Goal: Communication & Community: Answer question/provide support

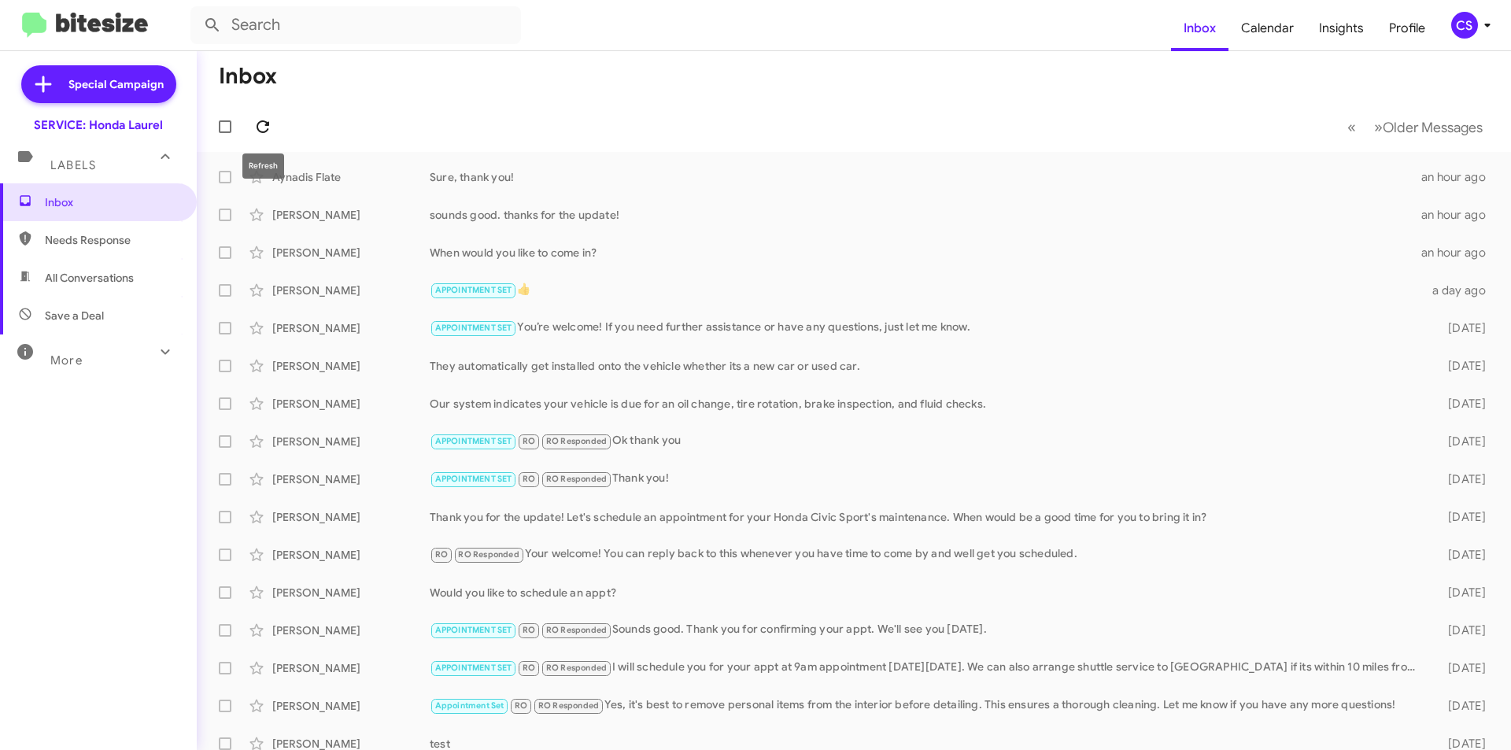
click at [260, 124] on icon at bounding box center [262, 126] width 19 height 19
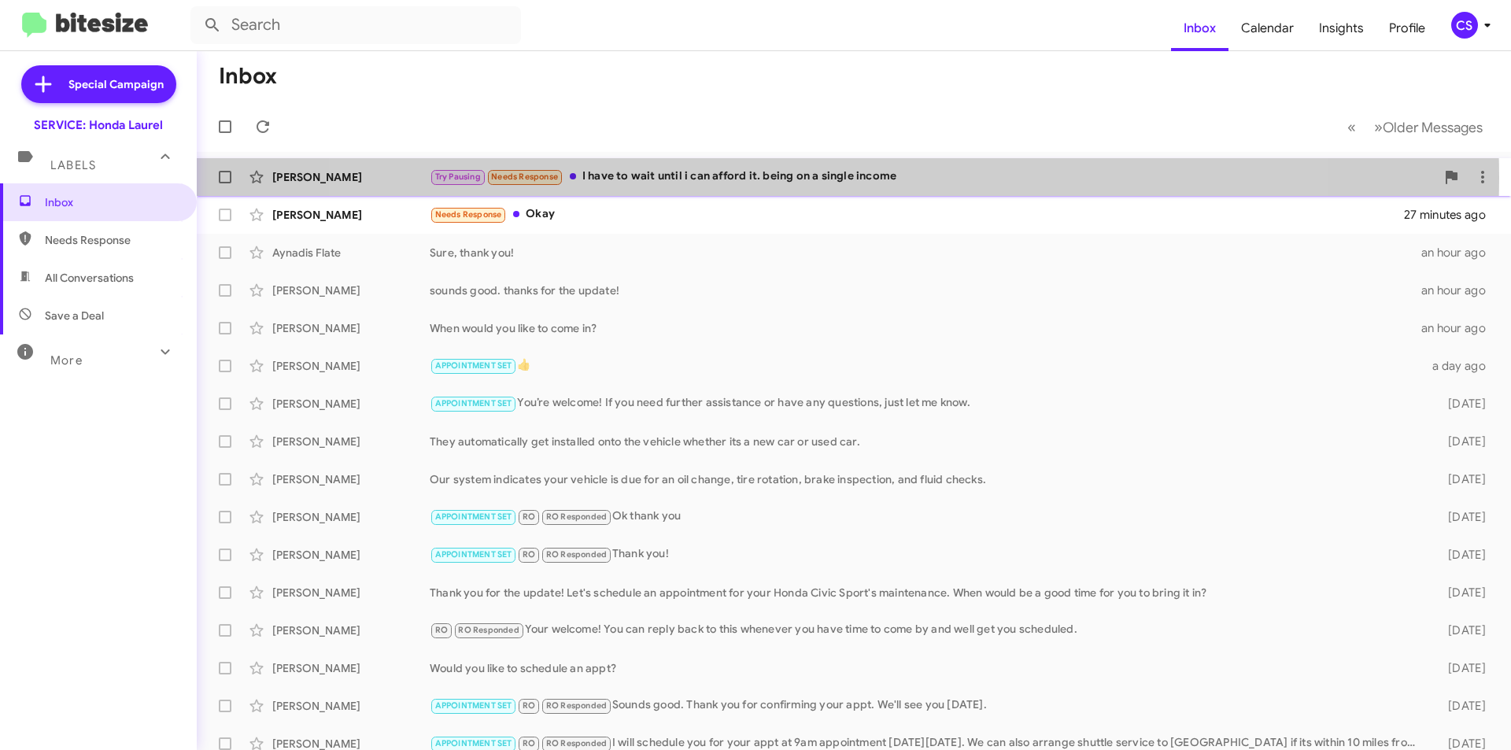
click at [814, 178] on div "Try Pausing Needs Response I have to wait until i can afford it. being on a sin…" at bounding box center [933, 177] width 1006 height 18
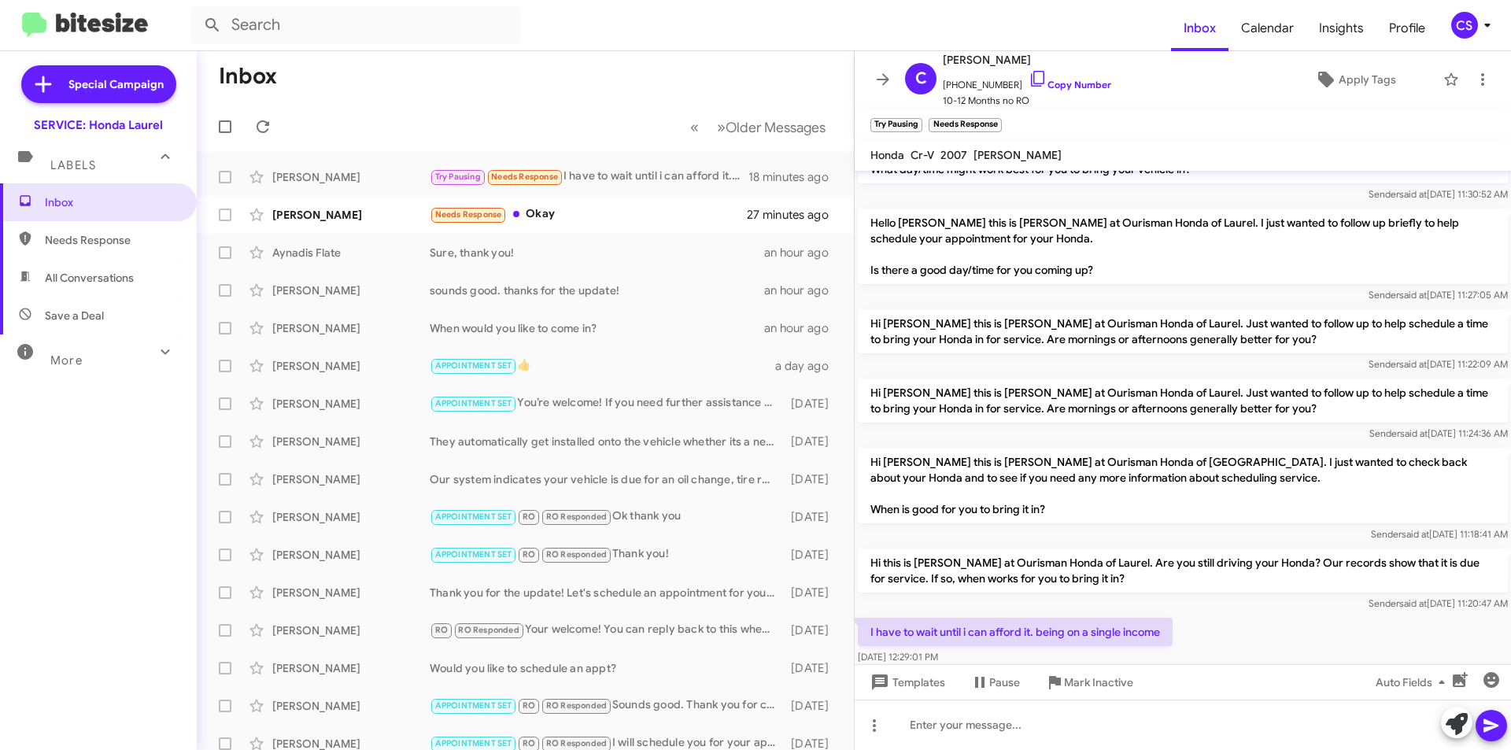
scroll to position [98, 0]
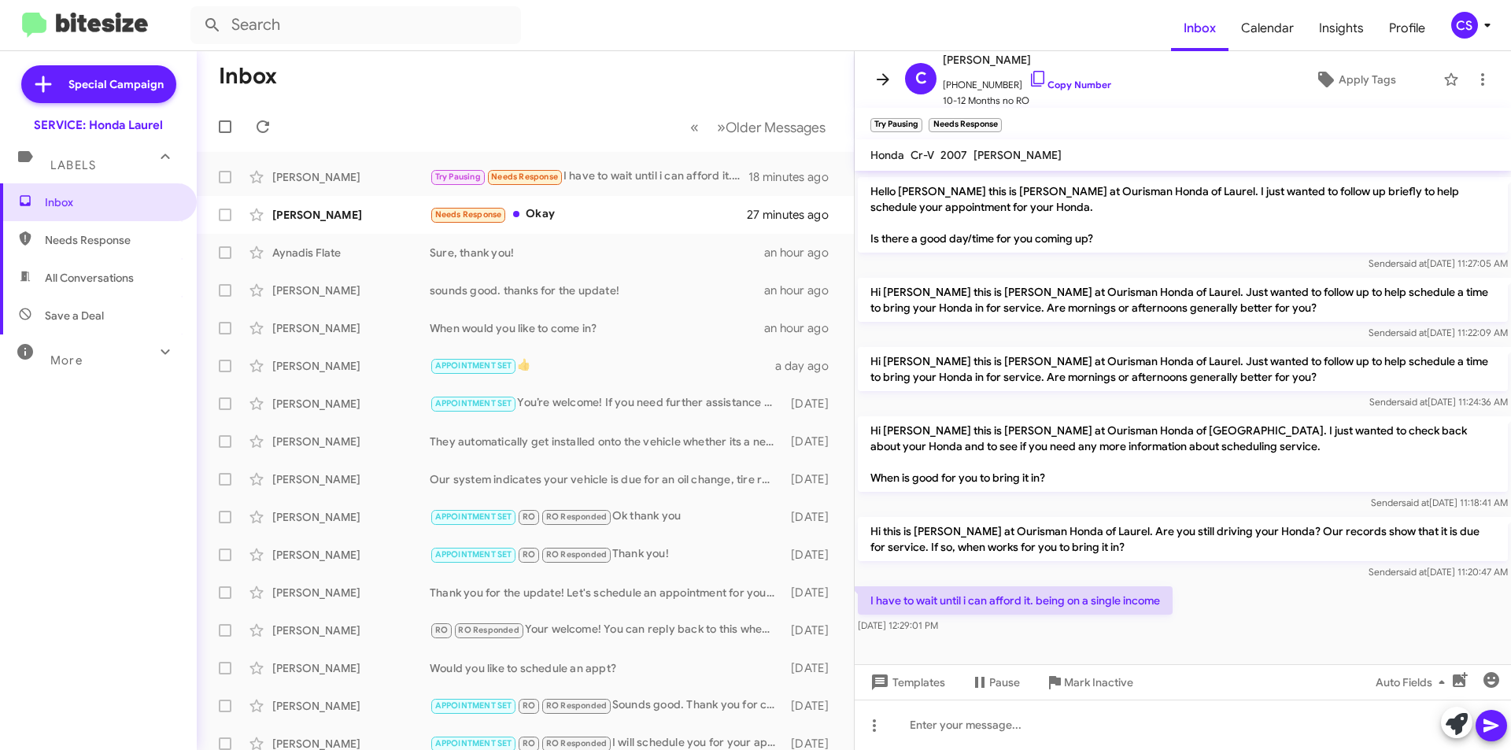
click at [879, 86] on icon at bounding box center [883, 79] width 19 height 19
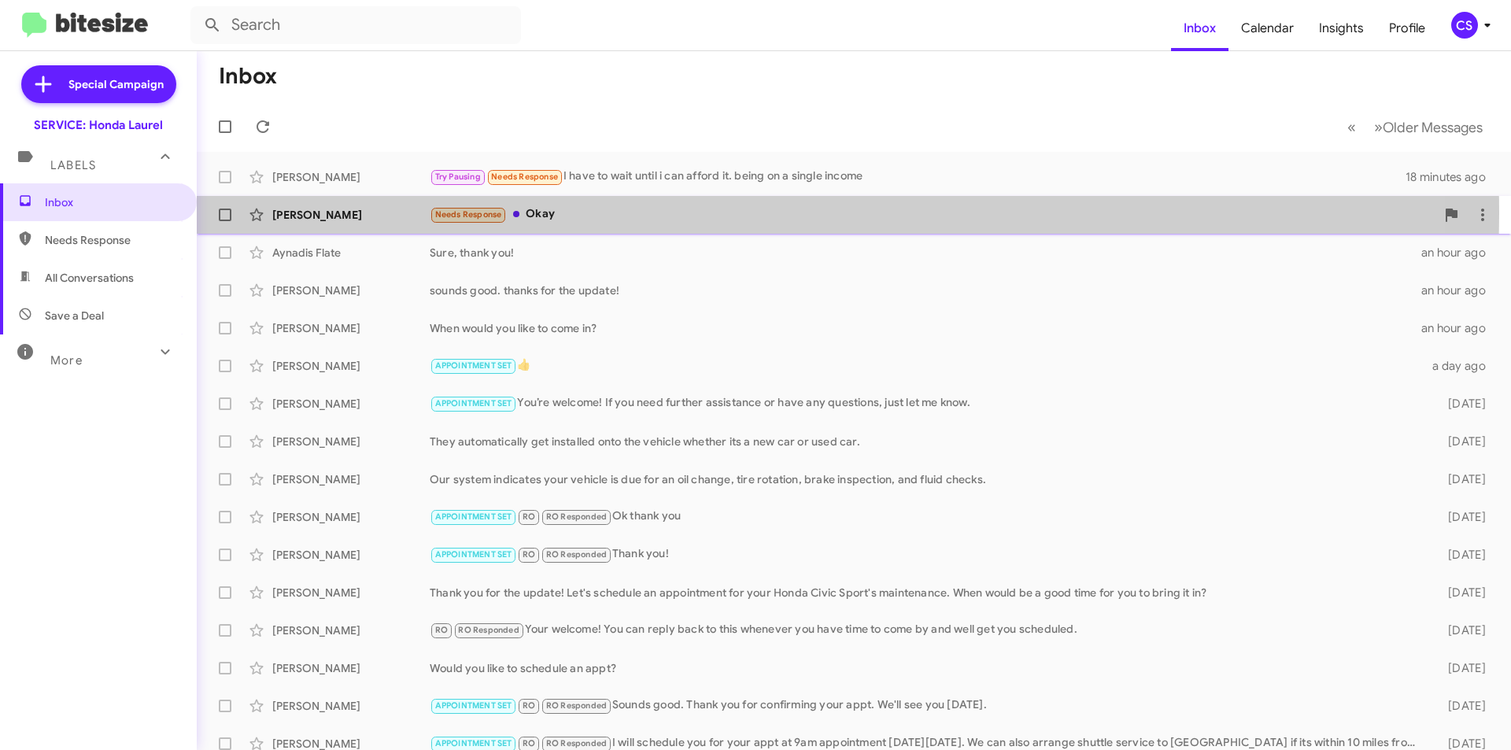
click at [672, 213] on div "Needs Response Okay" at bounding box center [933, 214] width 1006 height 18
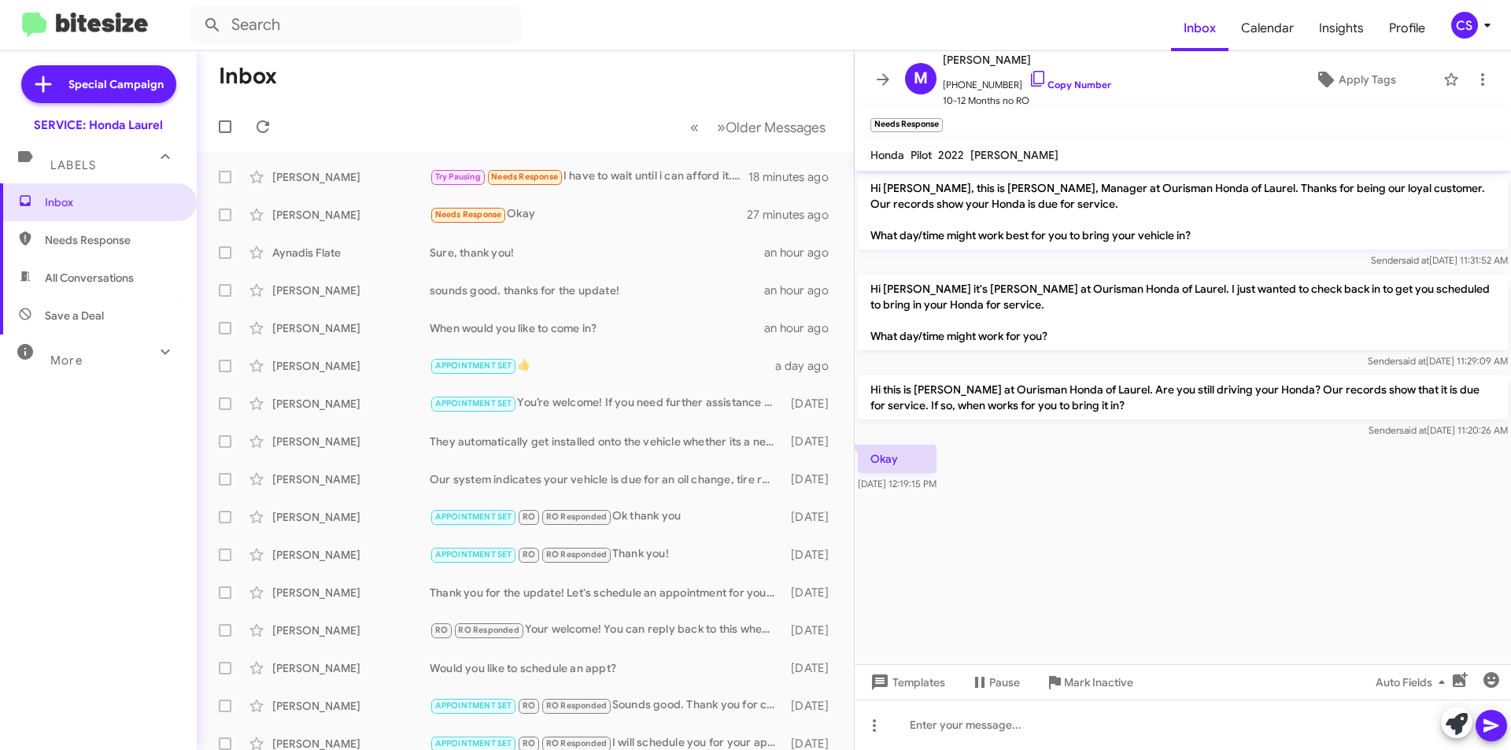
click at [998, 135] on mat-toolbar "Needs Response ×" at bounding box center [1183, 123] width 656 height 31
click at [941, 116] on span "×" at bounding box center [940, 117] width 13 height 19
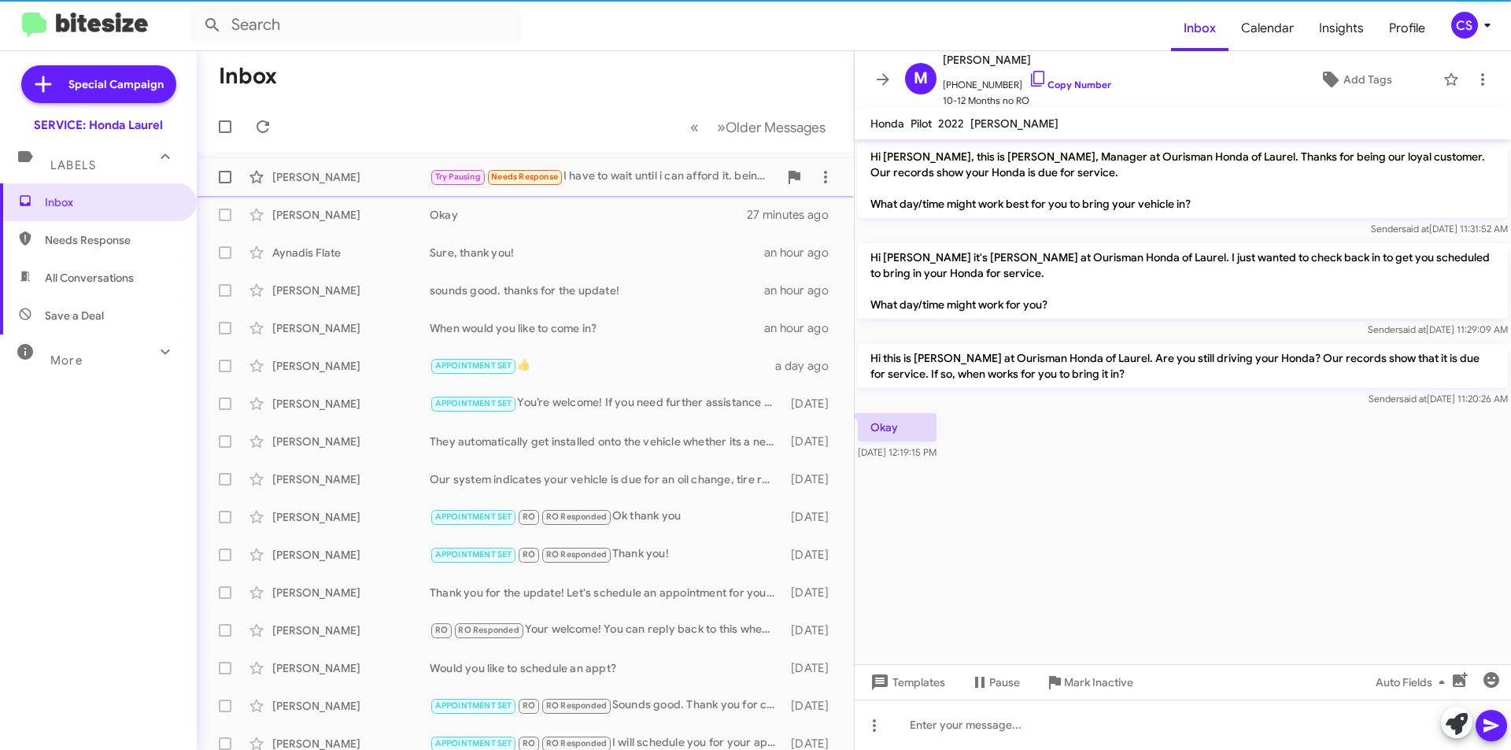
click at [617, 165] on div "[PERSON_NAME] Try Pausing Needs Response I have to wait until i can afford it. …" at bounding box center [525, 176] width 632 height 31
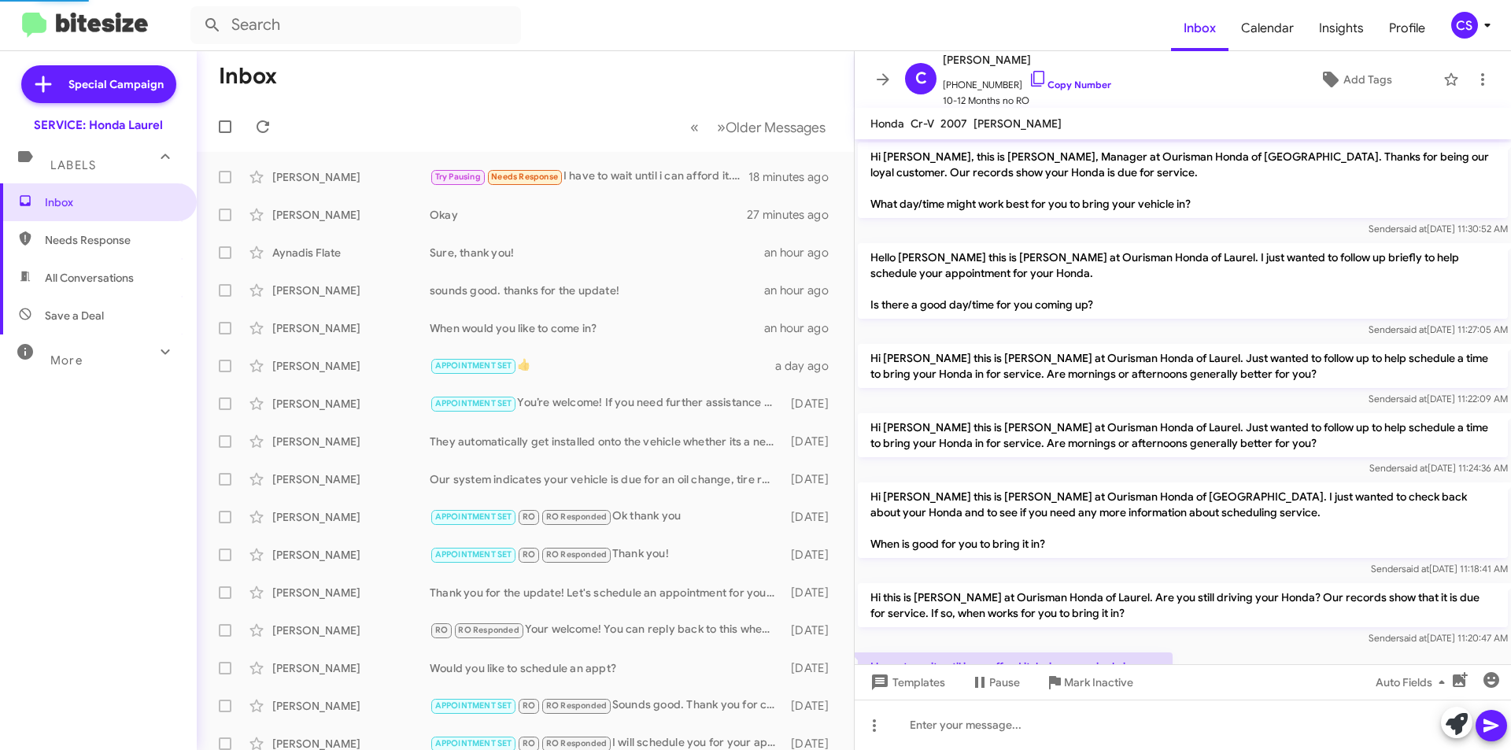
scroll to position [66, 0]
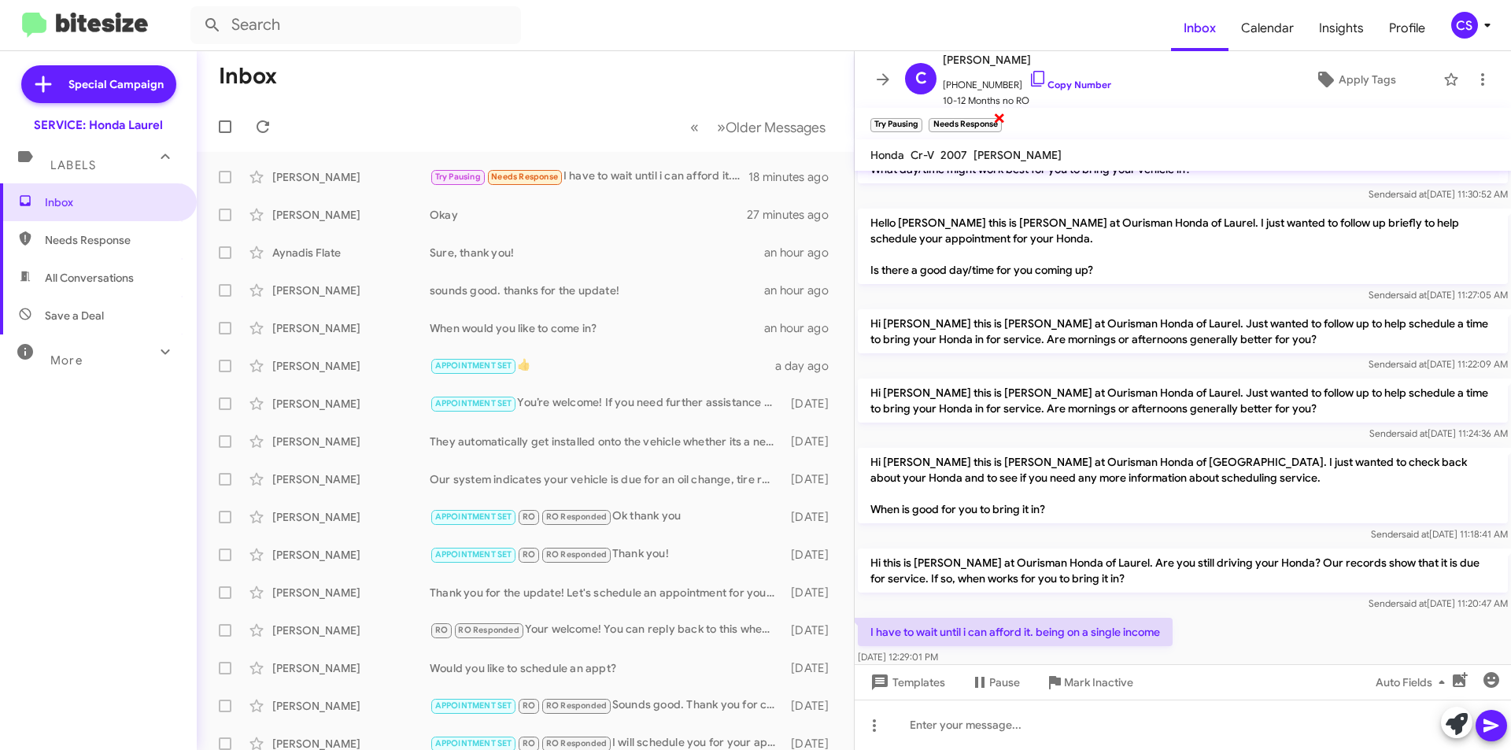
click at [1003, 115] on span "×" at bounding box center [999, 117] width 13 height 19
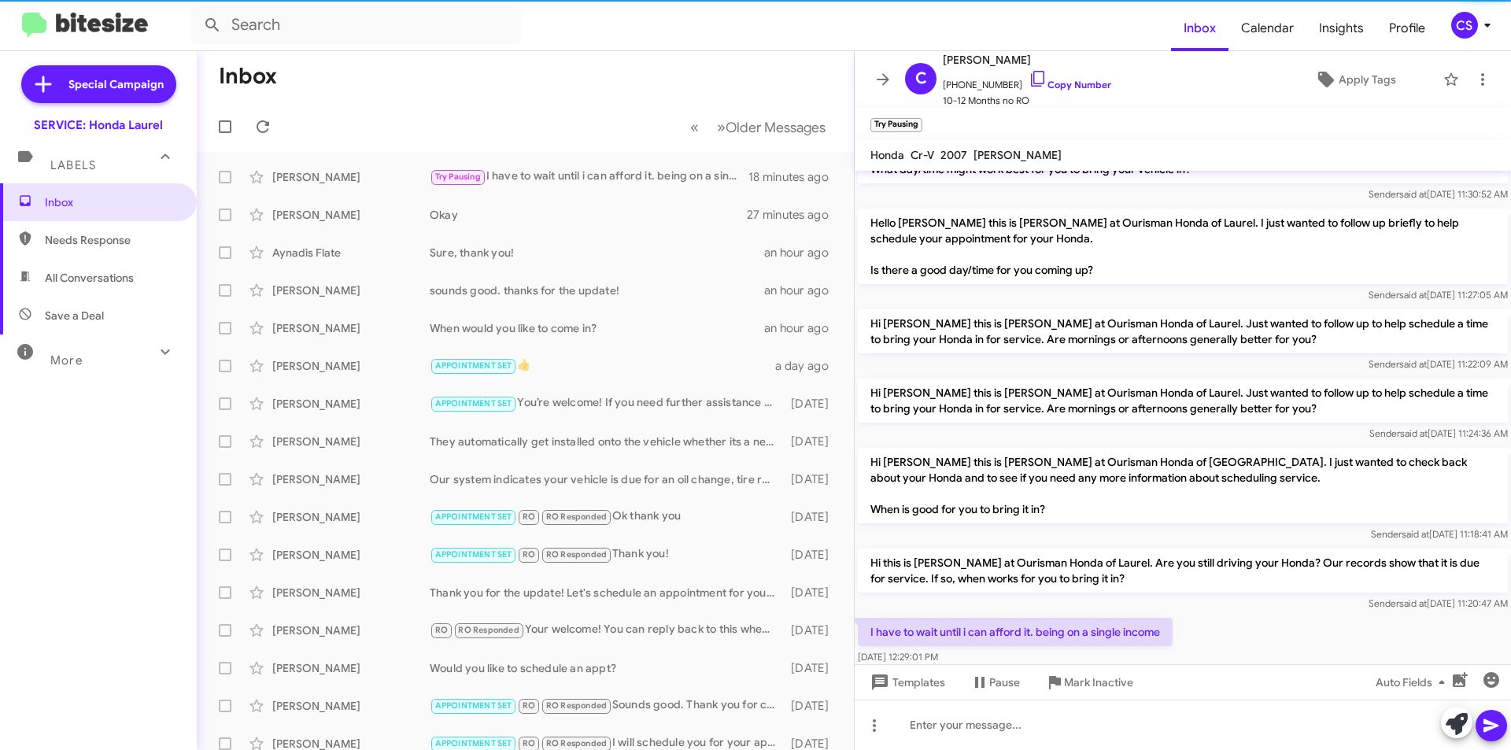
click at [917, 116] on span "×" at bounding box center [918, 117] width 9 height 19
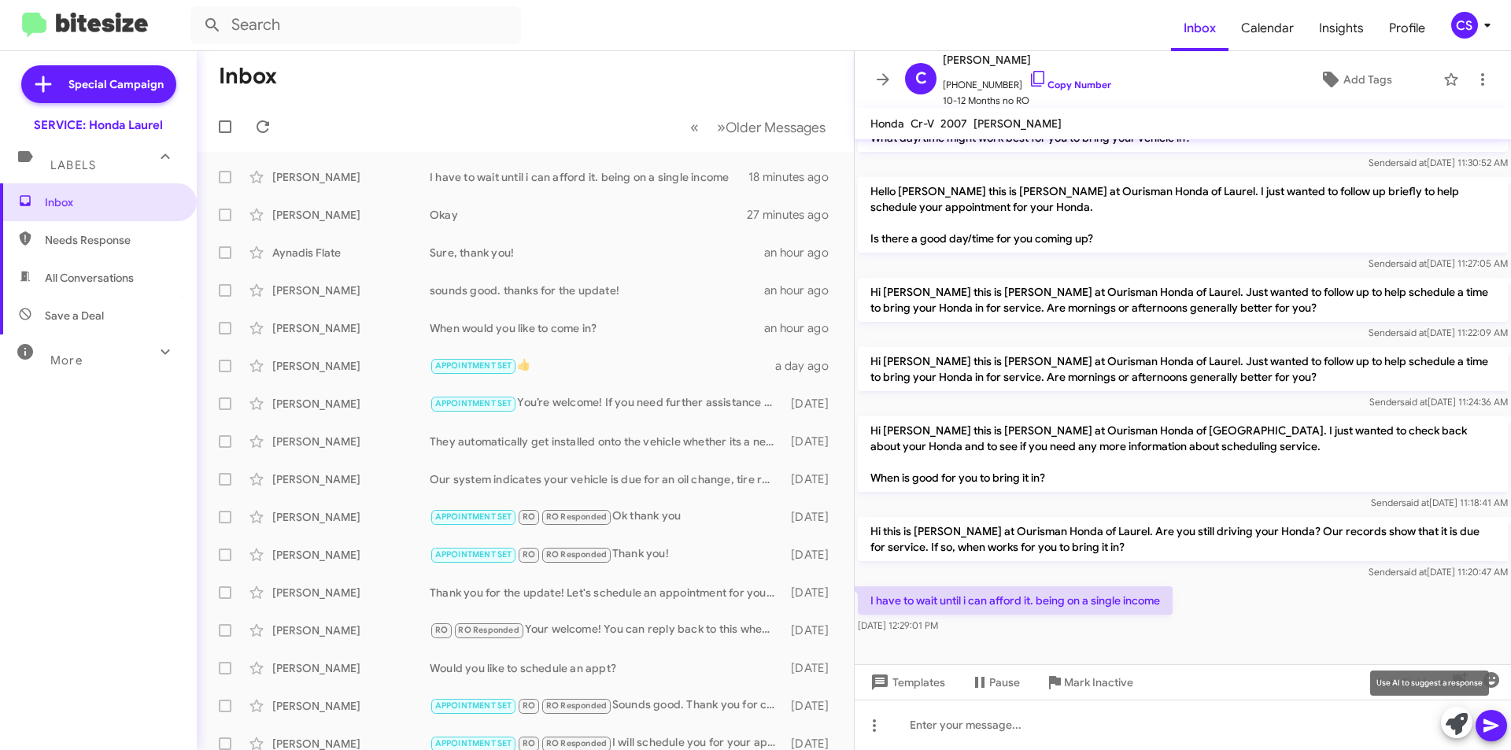
click at [1457, 720] on icon at bounding box center [1457, 724] width 22 height 22
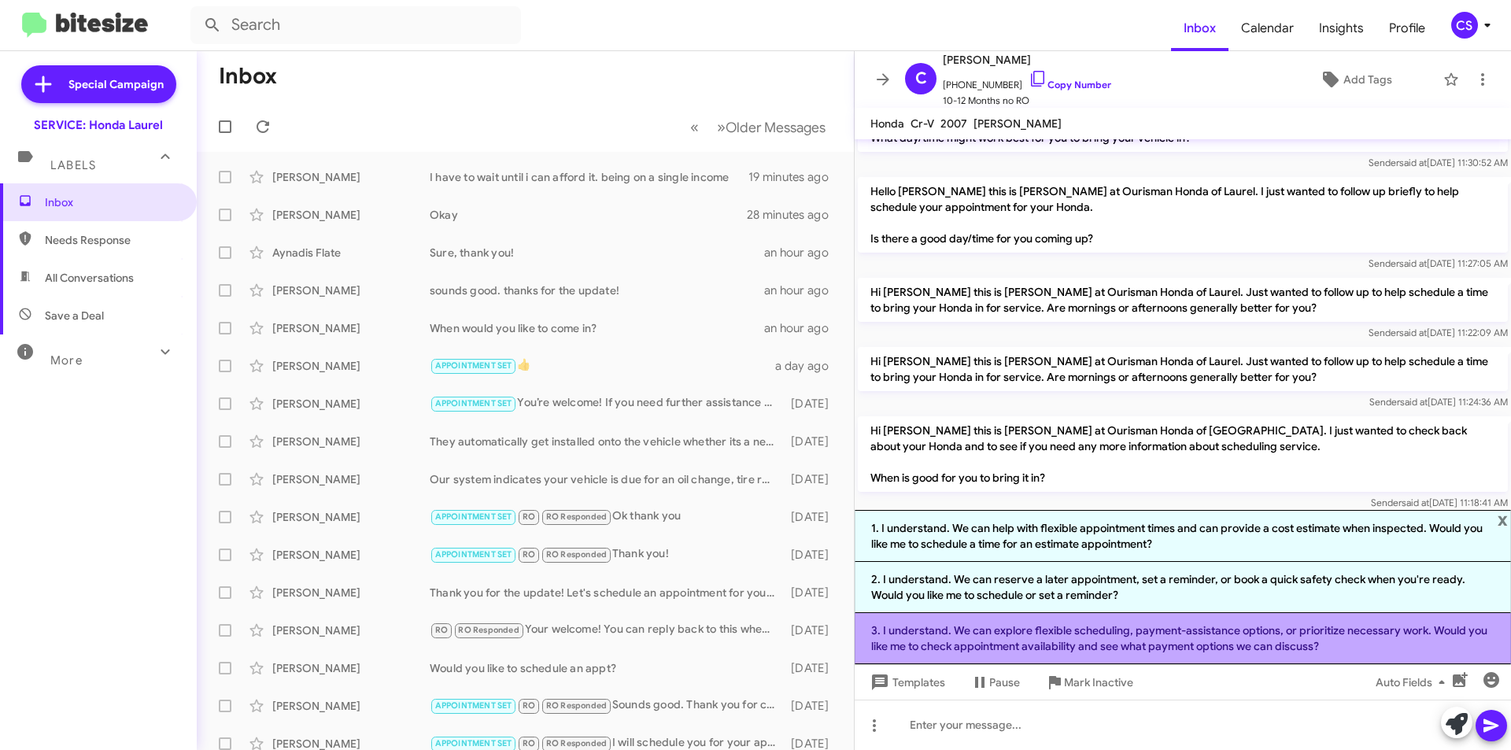
click at [1153, 630] on li "3. I understand. We can explore flexible scheduling, payment-assistance options…" at bounding box center [1183, 638] width 656 height 51
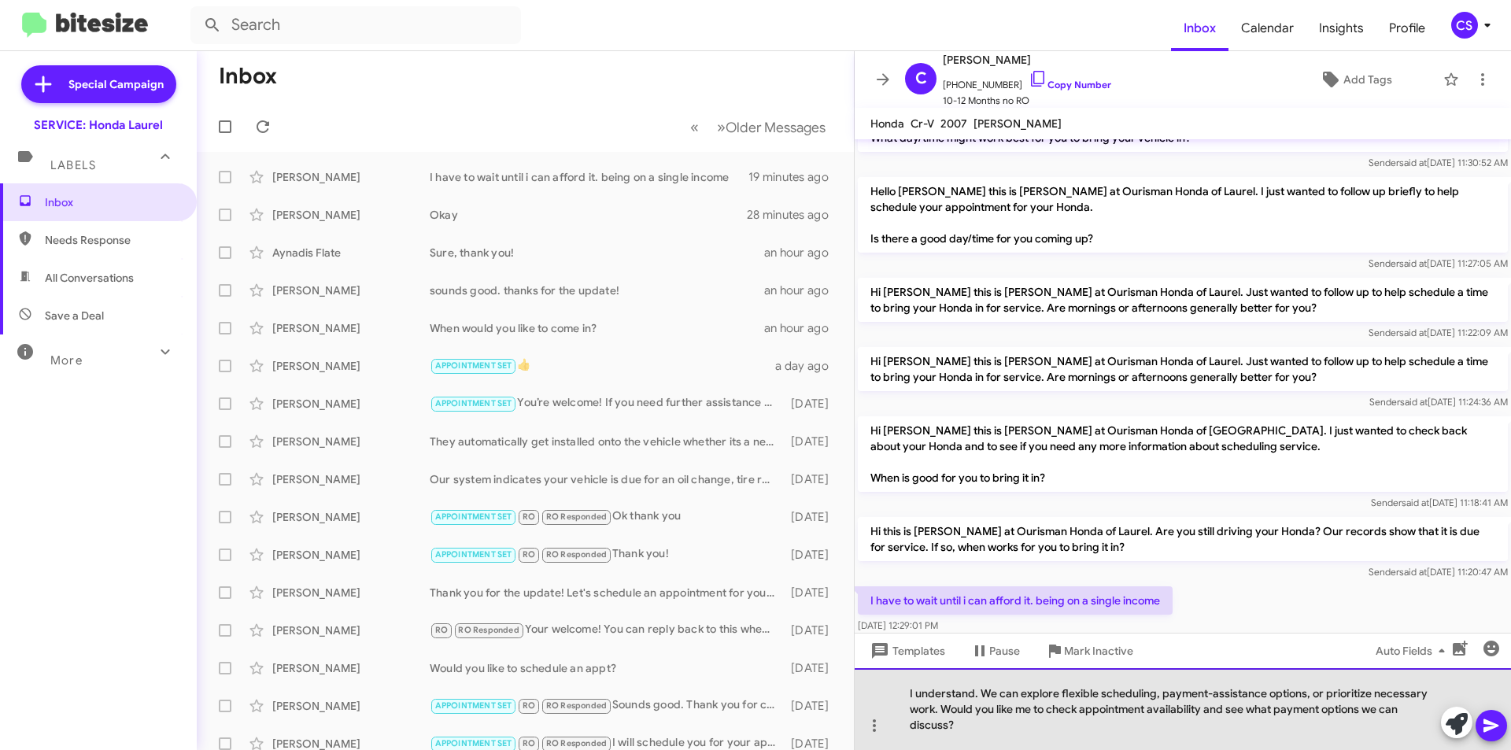
click at [990, 692] on div "I understand. We can explore flexible scheduling, payment-assistance options, o…" at bounding box center [1183, 709] width 656 height 82
click at [977, 695] on div "I understand. We can explore flexible scheduling, payment-assistance options, o…" at bounding box center [1183, 709] width 656 height 82
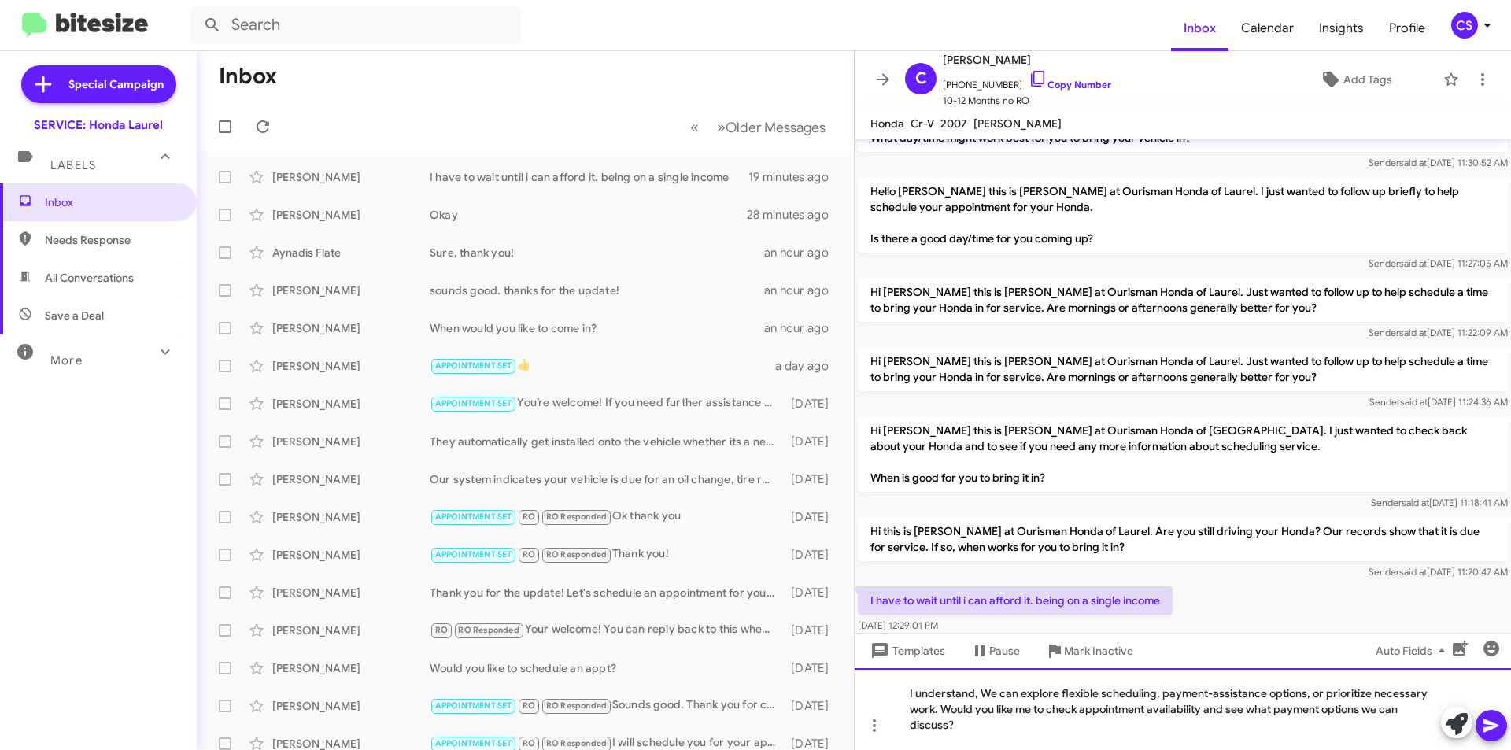
click at [1017, 693] on div "I understand, We can explore flexible scheduling, payment-assistance options, o…" at bounding box center [1183, 709] width 656 height 82
click at [1088, 691] on div "I understand, We also offer explore flexible scheduling, payment-assistance opt…" at bounding box center [1183, 709] width 656 height 82
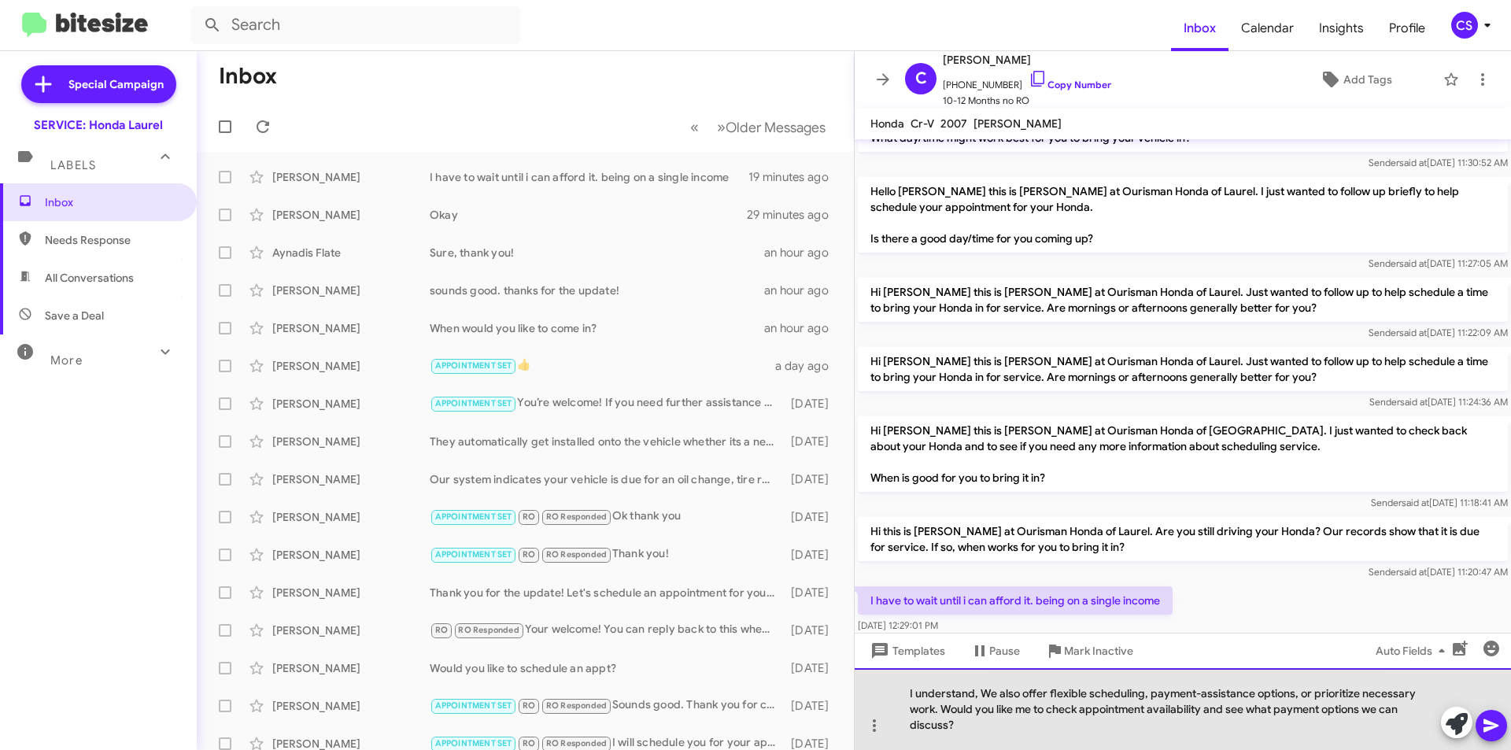
click at [1151, 693] on div "I understand, We also offer flexible scheduling, payment-assistance options, or…" at bounding box center [1183, 709] width 656 height 82
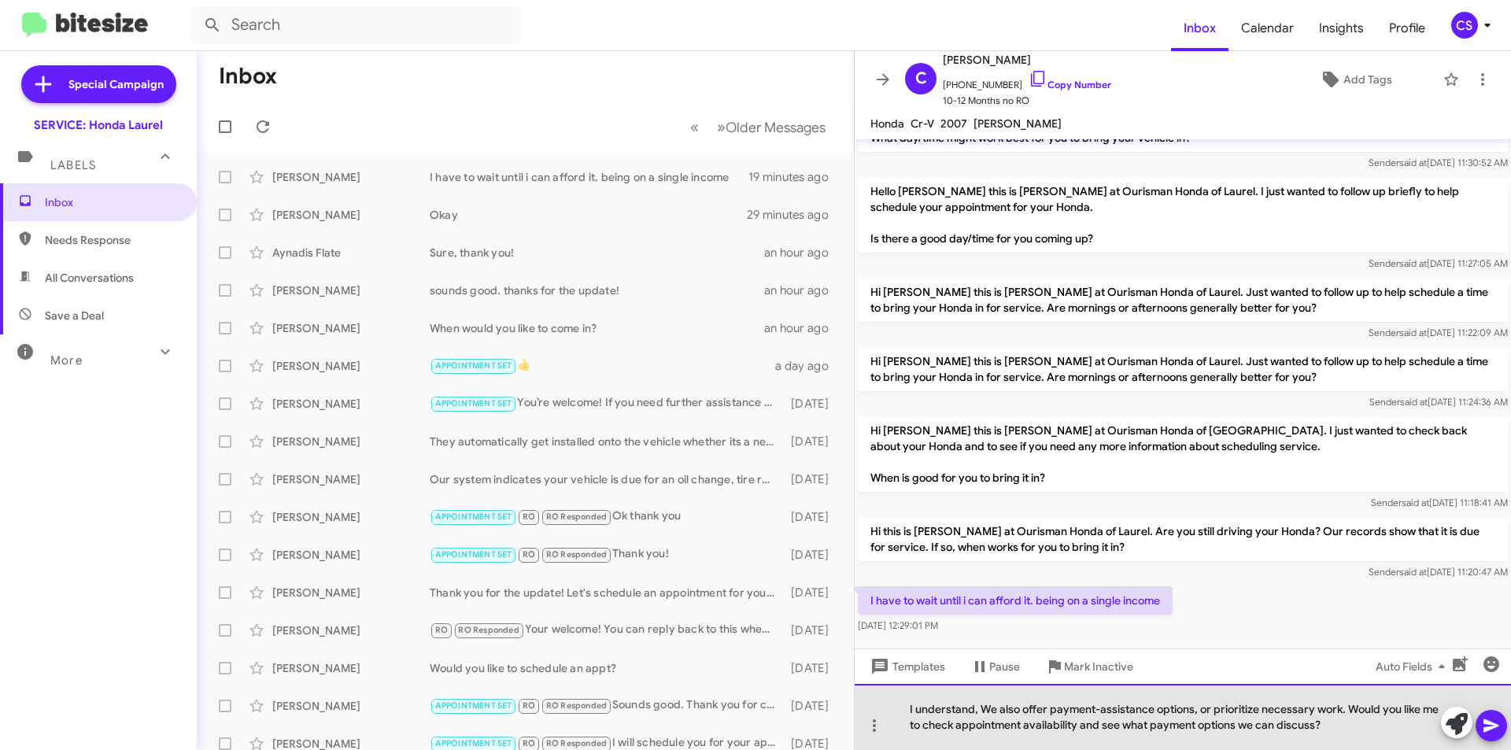
click at [1213, 709] on div "I understand, We also offer payment-assistance options, or prioritize necessary…" at bounding box center [1183, 717] width 656 height 66
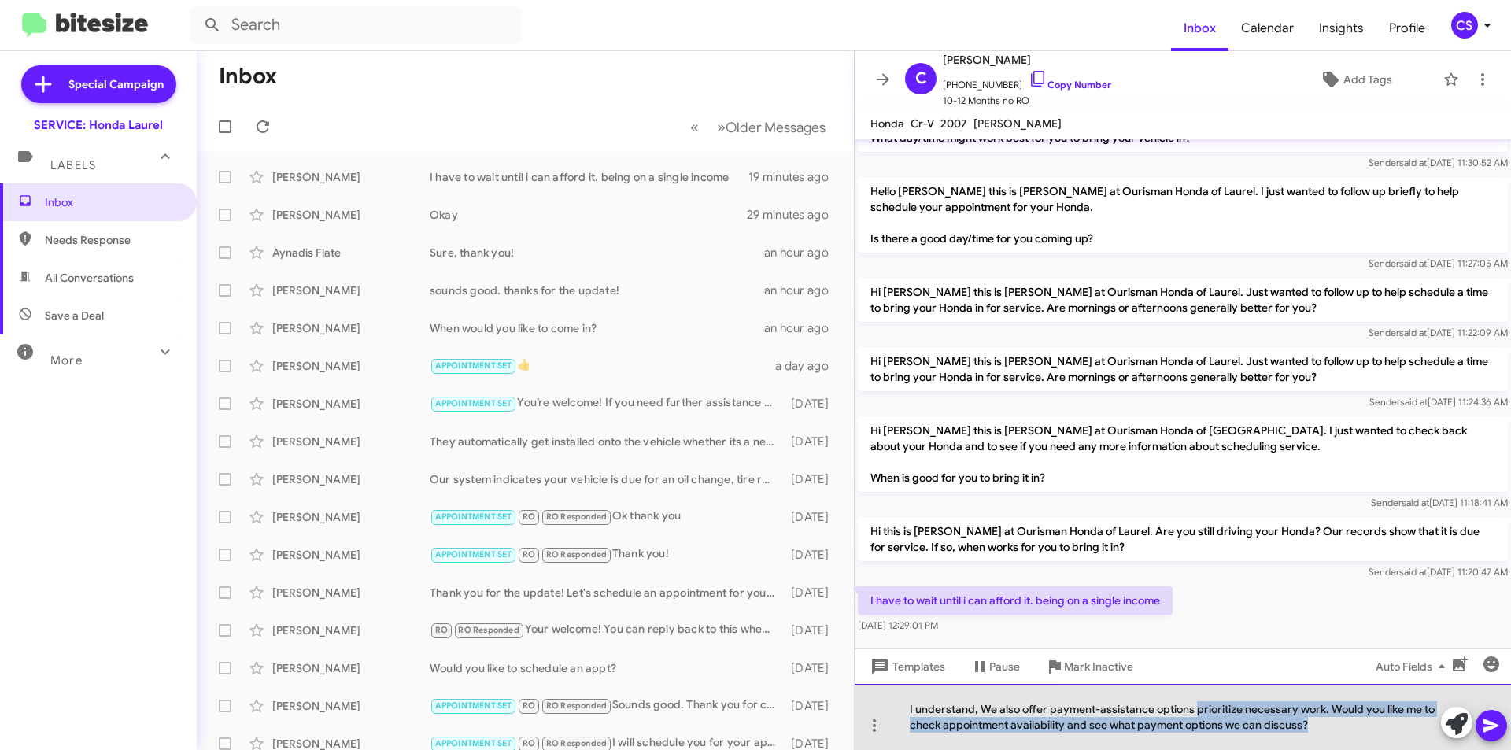
drag, startPoint x: 1318, startPoint y: 729, endPoint x: 1196, endPoint y: 715, distance: 122.8
click at [1196, 715] on div "I understand, We also offer payment-assistance options prioritize necessary wor…" at bounding box center [1183, 717] width 656 height 66
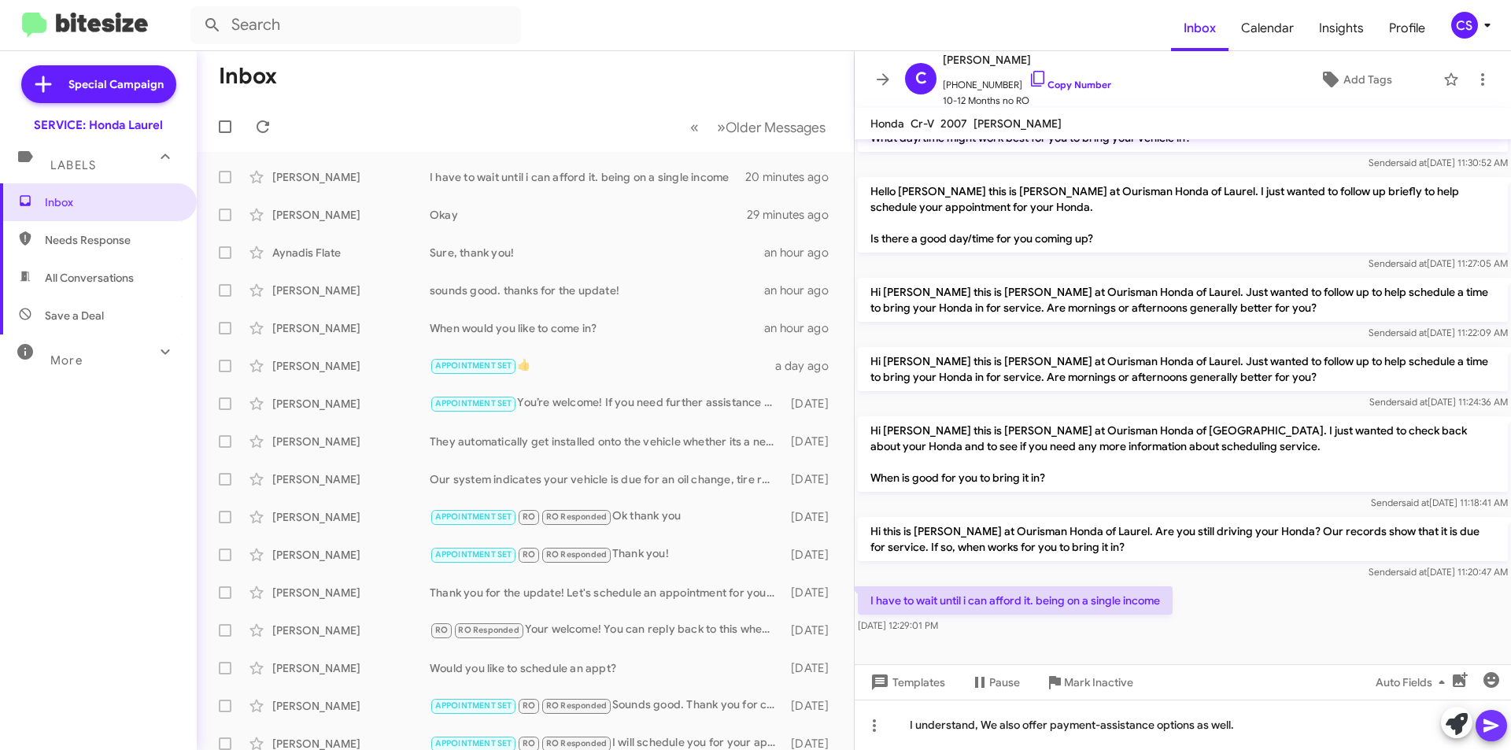
drag, startPoint x: 1488, startPoint y: 721, endPoint x: 1472, endPoint y: 707, distance: 20.7
click at [1485, 715] on span at bounding box center [1491, 725] width 19 height 31
click at [880, 79] on icon at bounding box center [883, 79] width 13 height 12
